Goal: Information Seeking & Learning: Learn about a topic

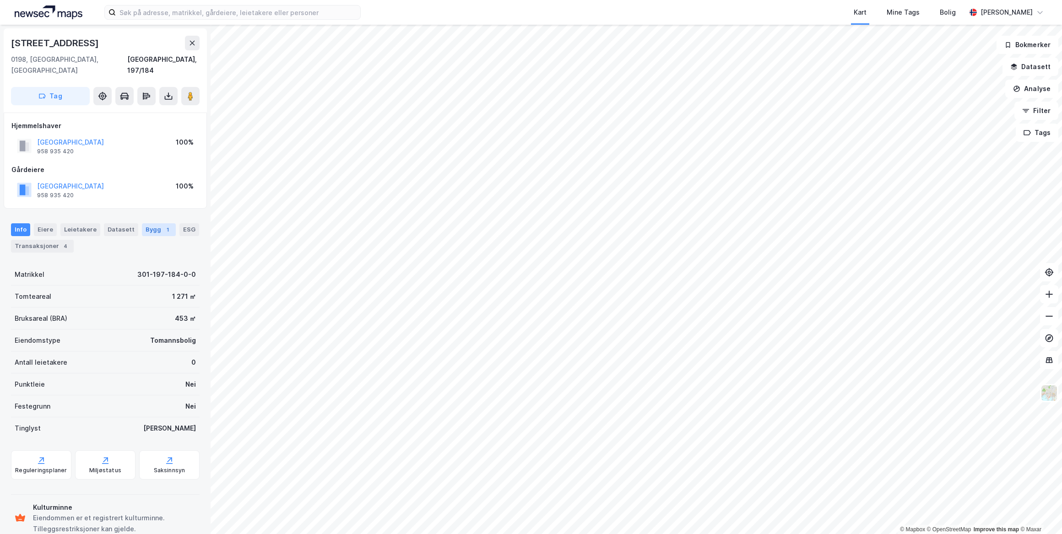
click at [143, 223] on div "Bygg 1" at bounding box center [159, 229] width 34 height 13
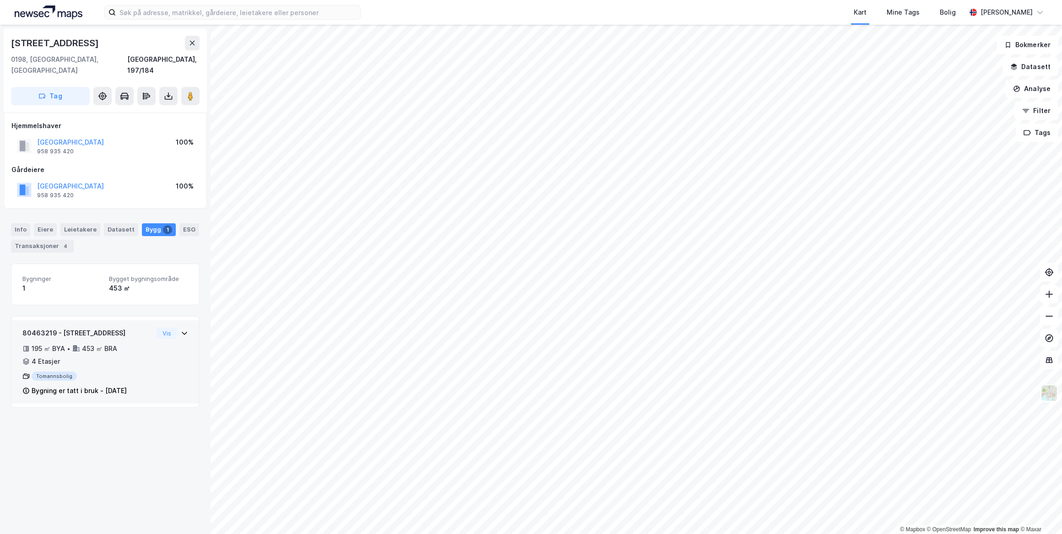
click at [186, 325] on div "80463219 - [GEOGRAPHIC_DATA] 12 195 ㎡ BYA • 453 ㎡ BRA • 4 Etasjer Tomannsbolig …" at bounding box center [105, 361] width 188 height 83
click at [160, 328] on button "Vis" at bounding box center [167, 333] width 21 height 11
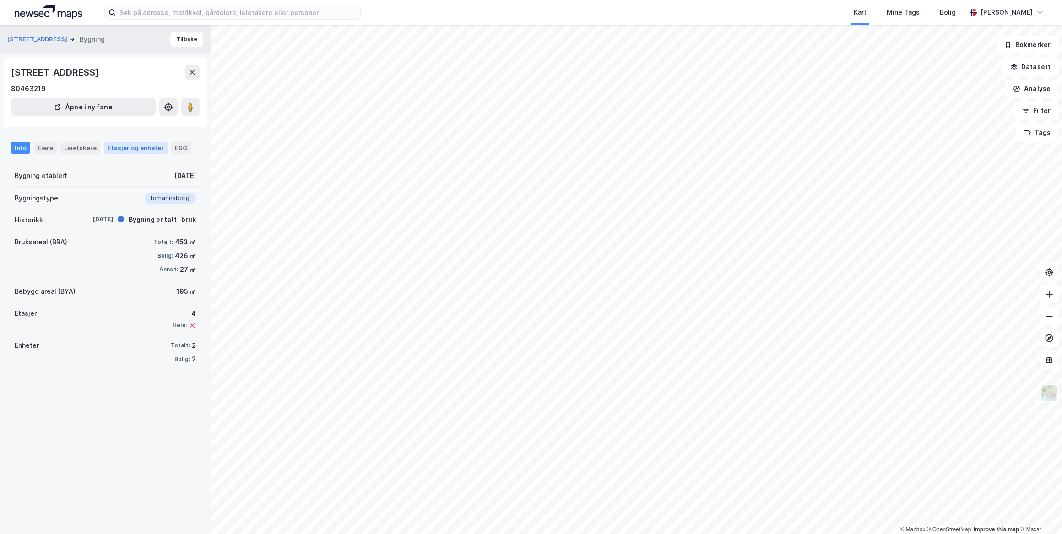
click at [109, 149] on div "Etasjer og enheter" at bounding box center [136, 148] width 56 height 8
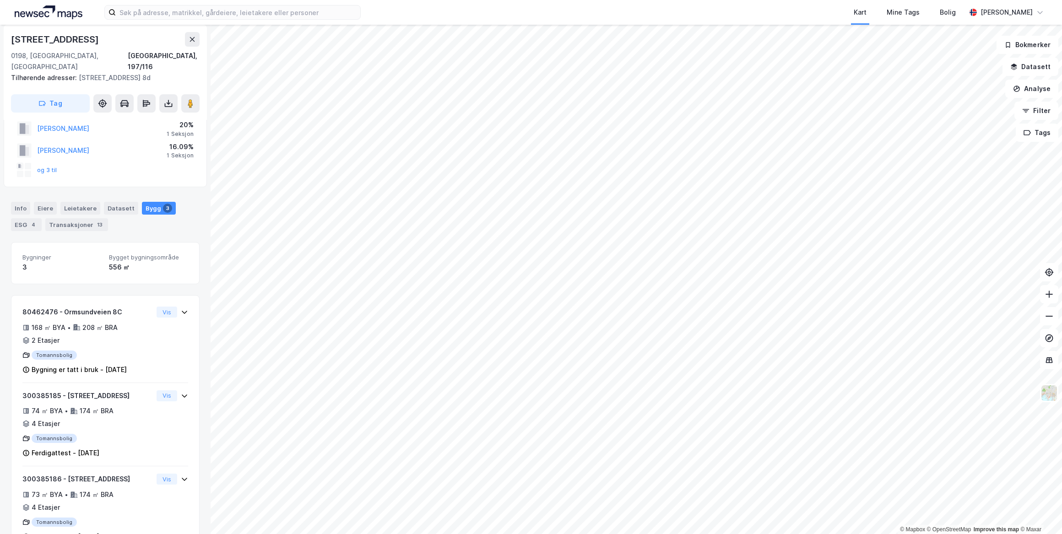
scroll to position [80, 0]
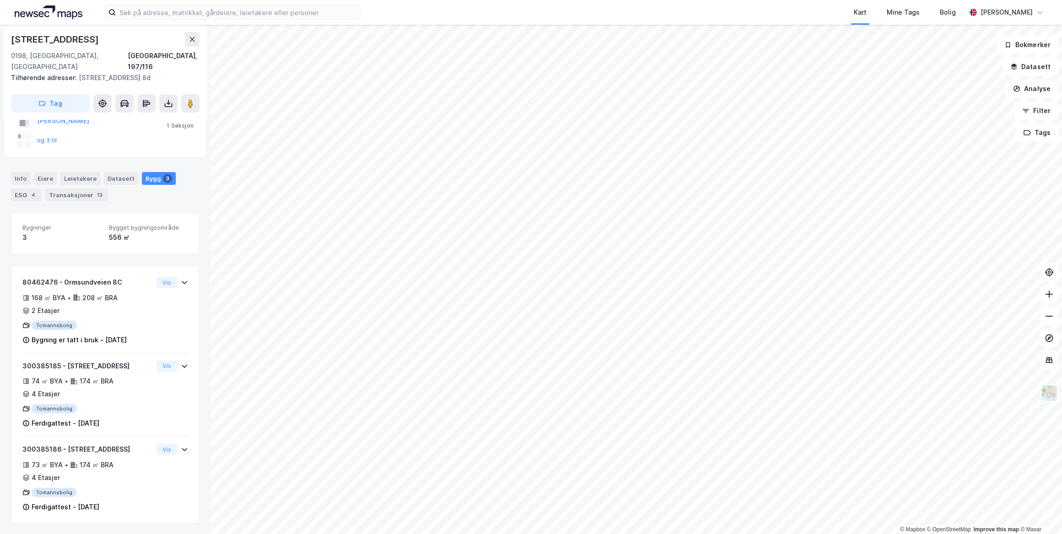
scroll to position [51, 0]
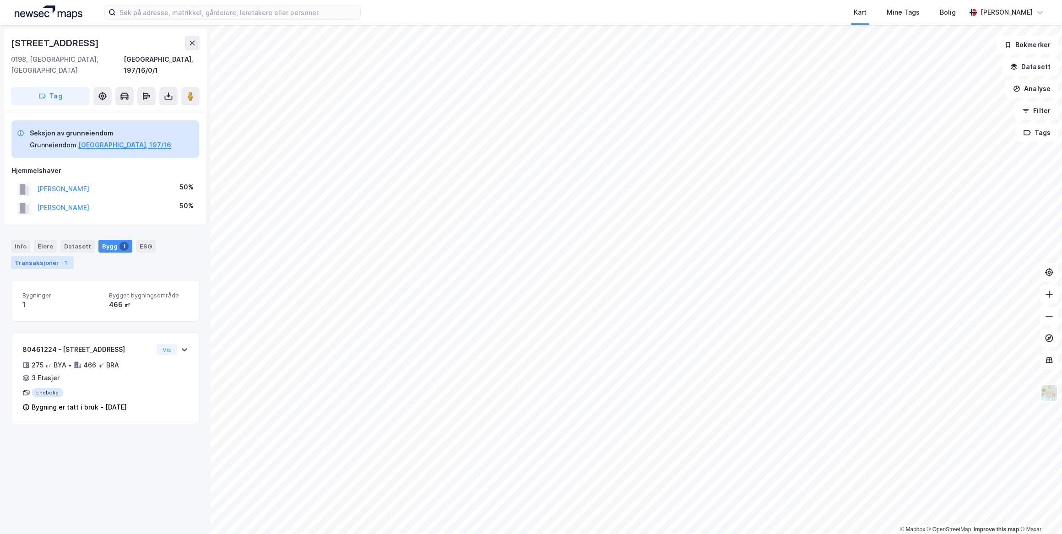
click at [42, 256] on div "Transaksjoner 1" at bounding box center [42, 262] width 63 height 13
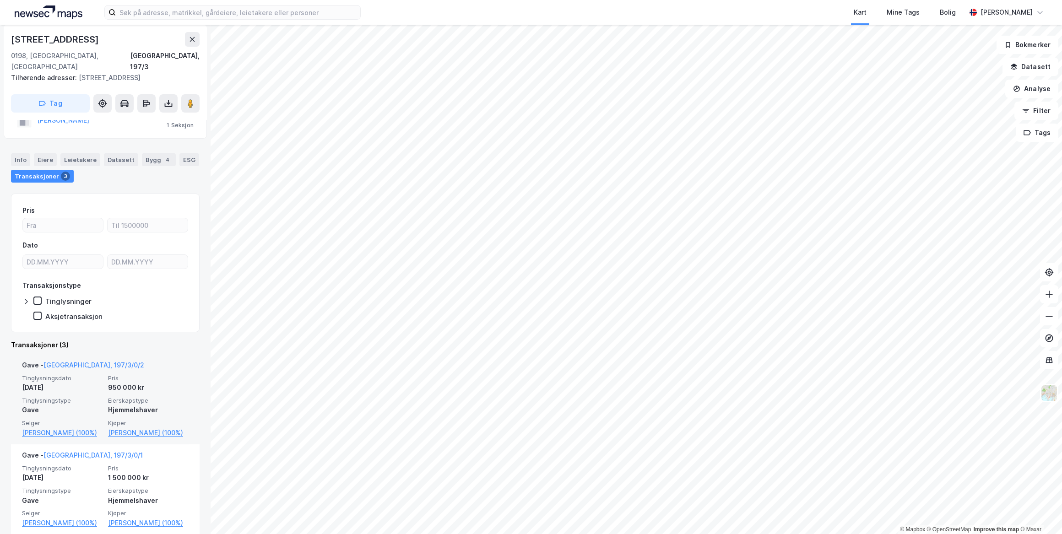
scroll to position [83, 0]
